Goal: Use online tool/utility: Use online tool/utility

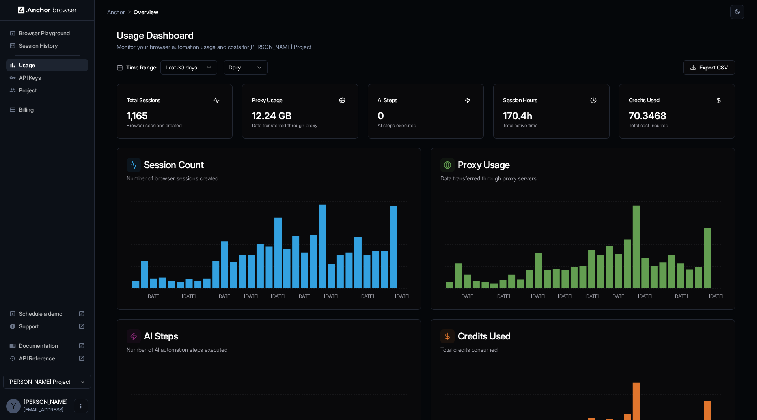
click at [54, 34] on span "Browser Playground" at bounding box center [52, 33] width 66 height 8
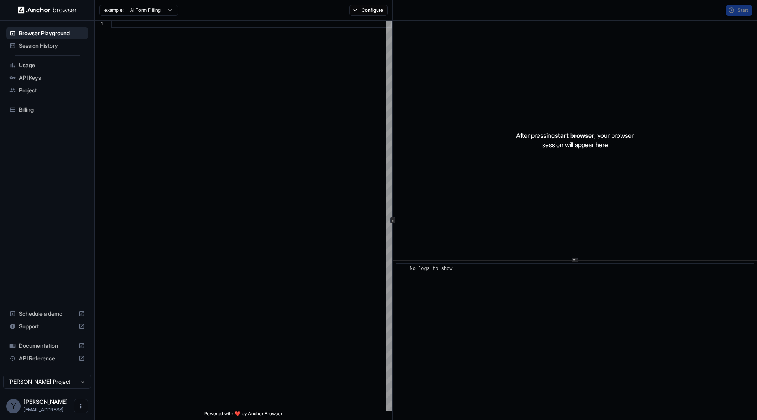
click at [52, 43] on span "Session History" at bounding box center [52, 46] width 66 height 8
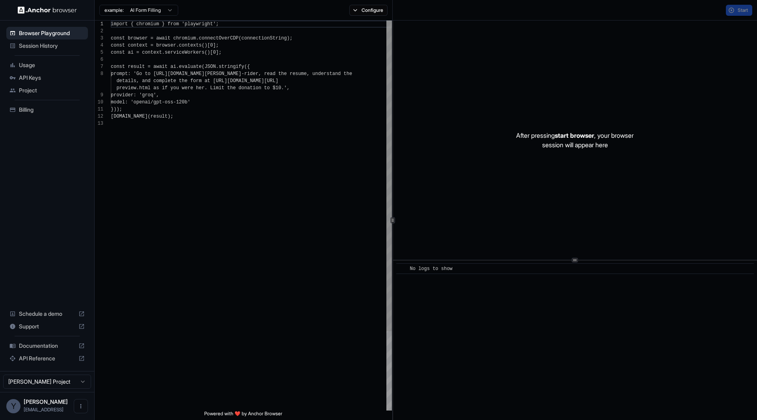
scroll to position [56, 0]
type textarea "**********"
click at [350, 168] on div "import { chromium } from 'playwright' ; const browser = await chromium . connec…" at bounding box center [251, 265] width 281 height 489
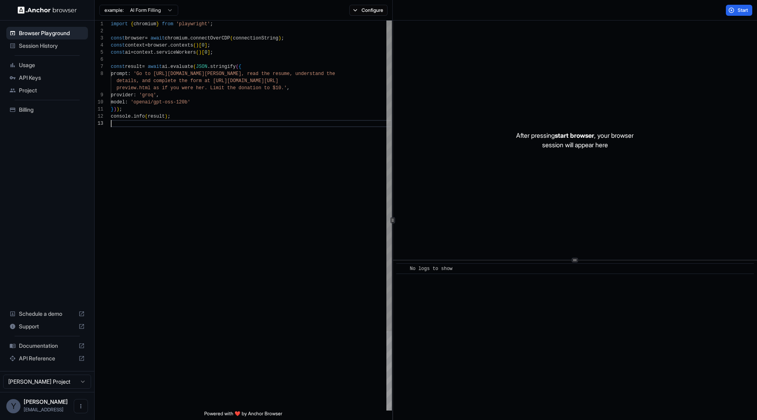
click at [306, 149] on div "import { chromium } from 'playwright' ; const browser = await chromium . connec…" at bounding box center [251, 265] width 281 height 489
click at [304, 173] on div "import { chromium } from 'playwright' ; const browser = await chromium . connec…" at bounding box center [251, 265] width 281 height 489
